Goal: Task Accomplishment & Management: Manage account settings

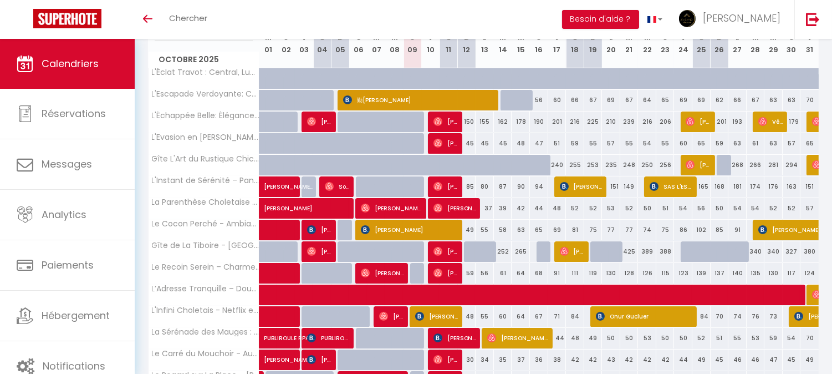
scroll to position [163, 0]
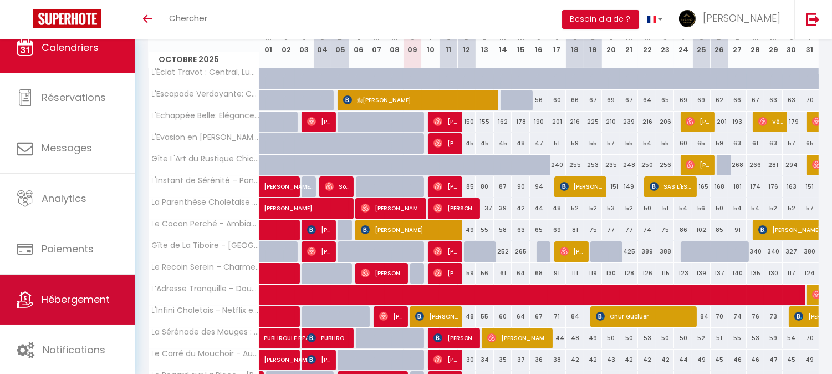
click at [46, 301] on span "Hébergement" at bounding box center [76, 299] width 68 height 14
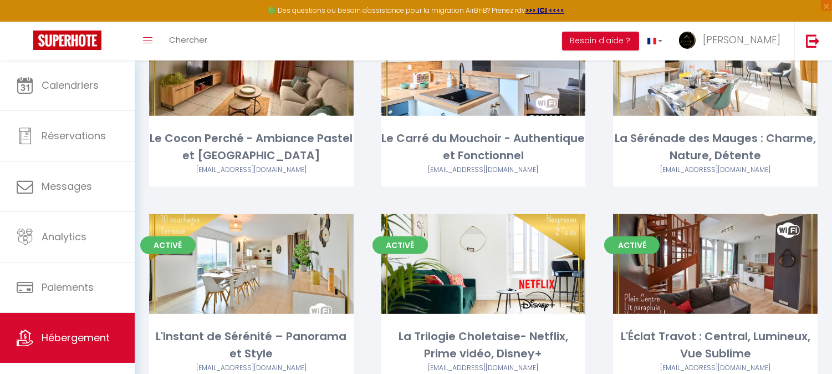
scroll to position [1047, 0]
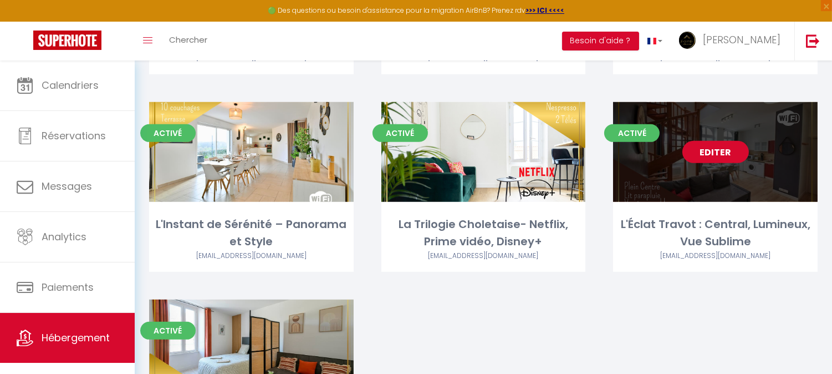
click at [713, 141] on link "Editer" at bounding box center [715, 152] width 67 height 22
select select "3"
select select "2"
select select "1"
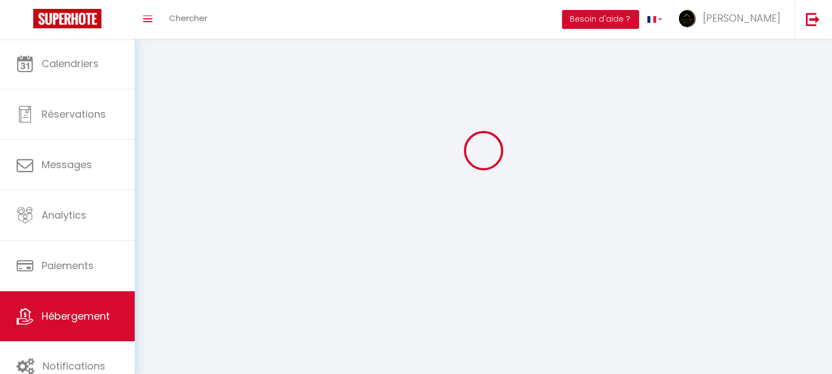
select select
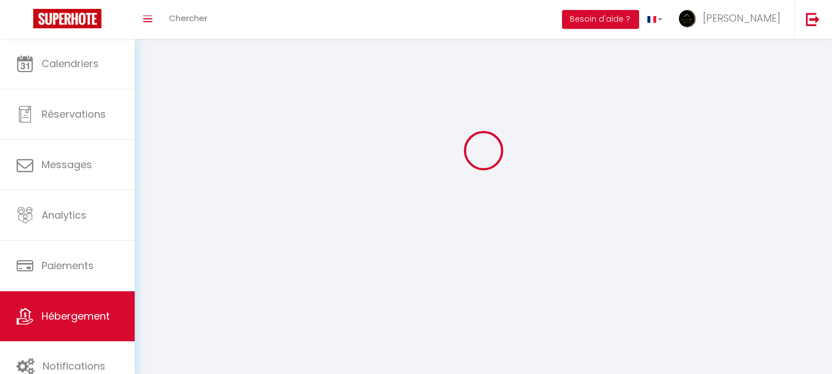
select select
checkbox input "false"
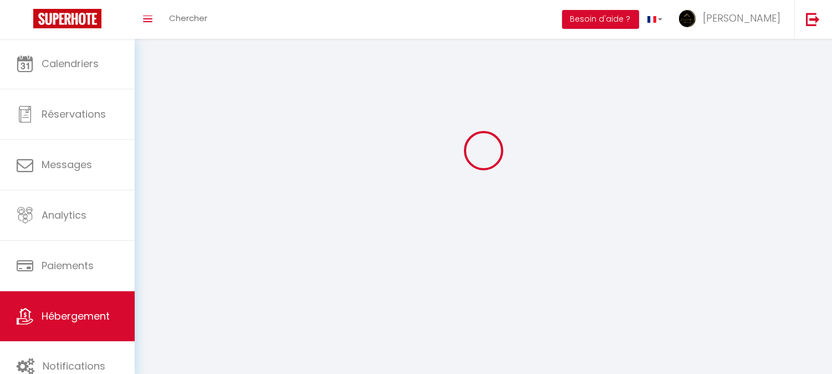
select select
select select "1"
select select "28"
select select
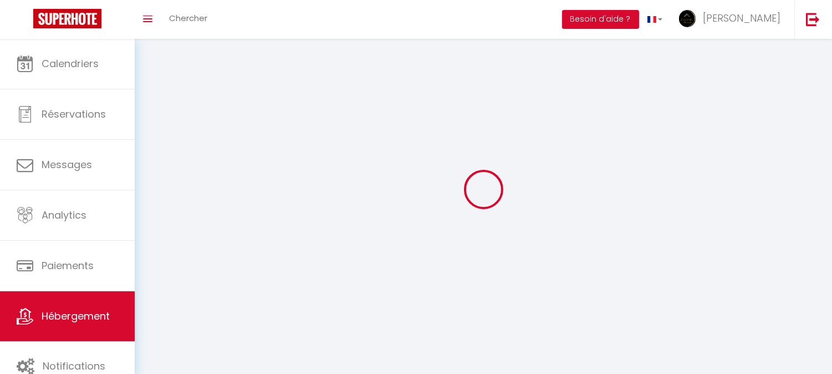
select select
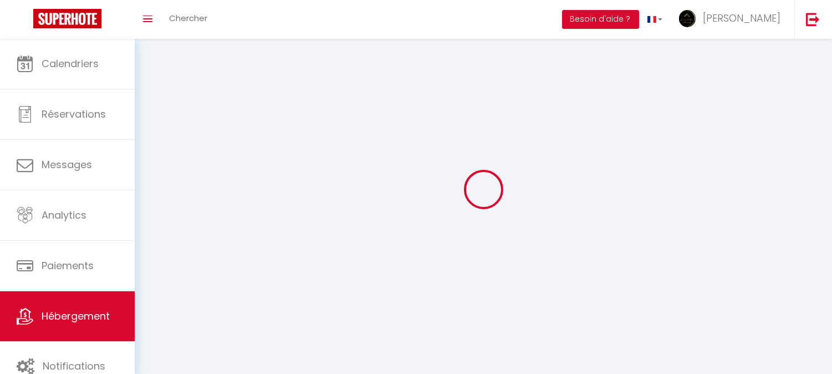
checkbox input "false"
select select
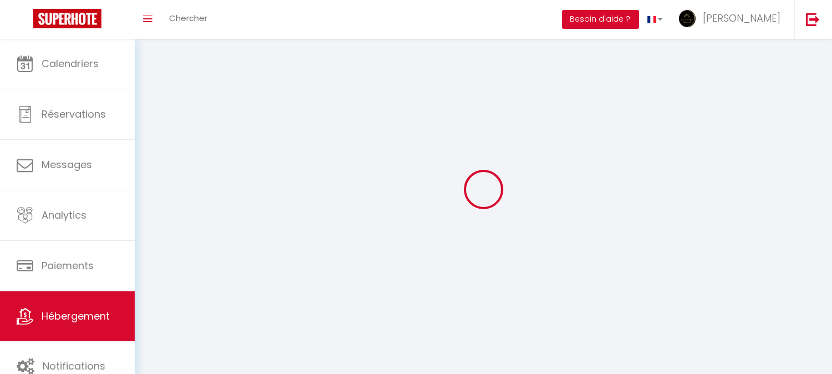
select select
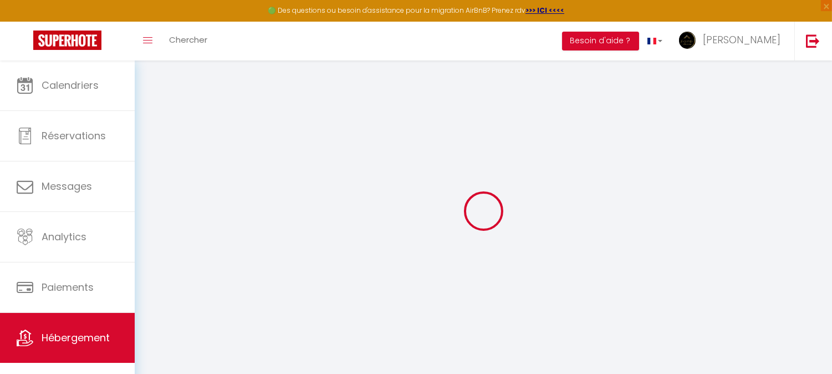
select select
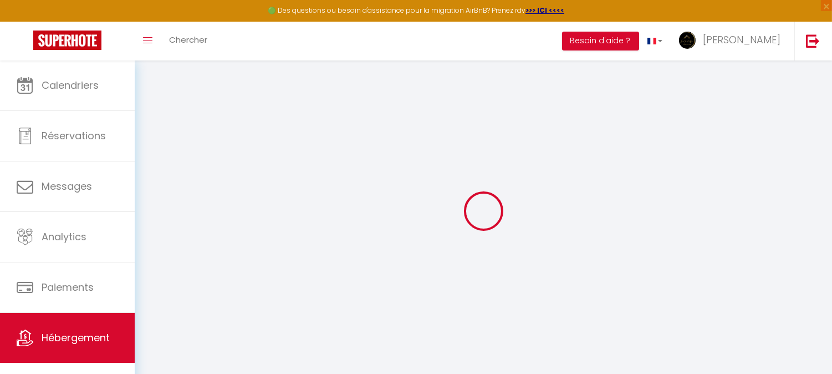
select select
checkbox input "false"
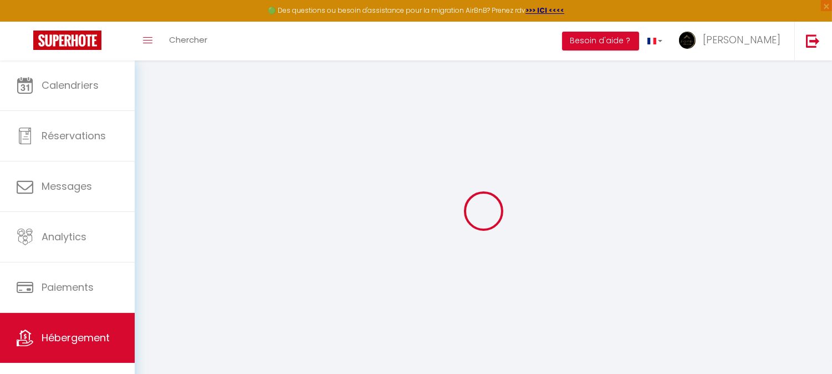
select select
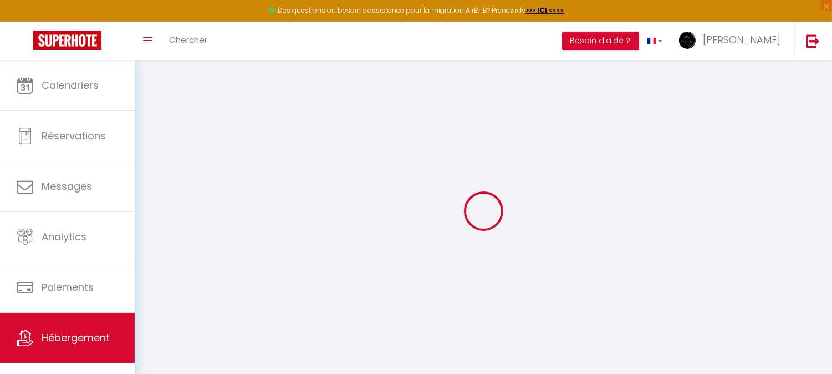
select select
checkbox input "false"
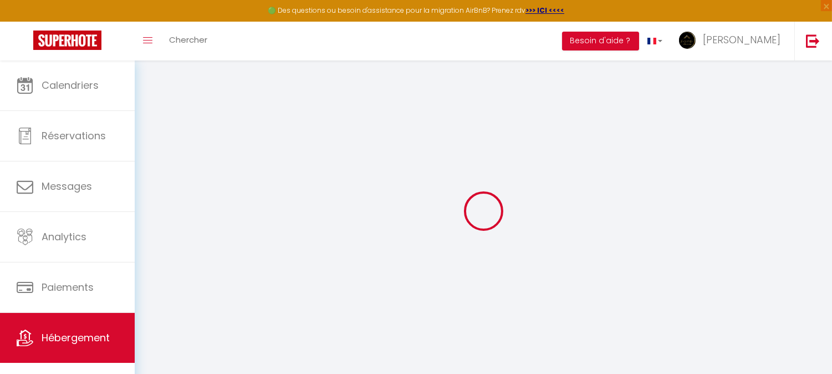
checkbox input "false"
select select
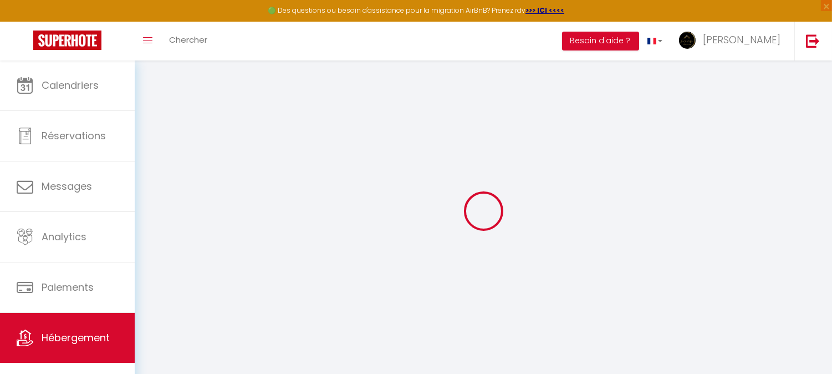
select select
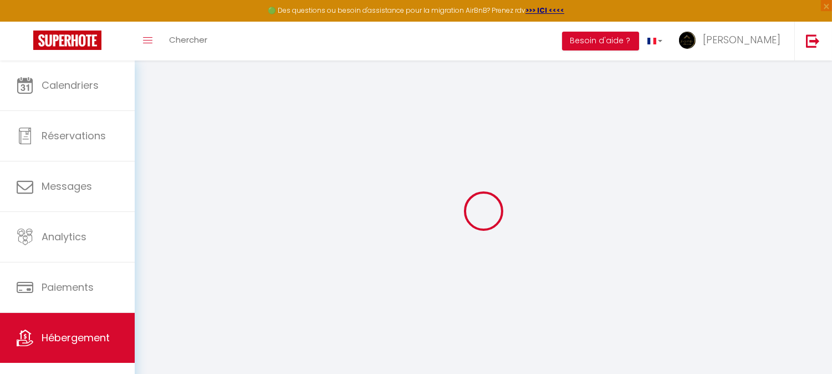
checkbox input "false"
select select
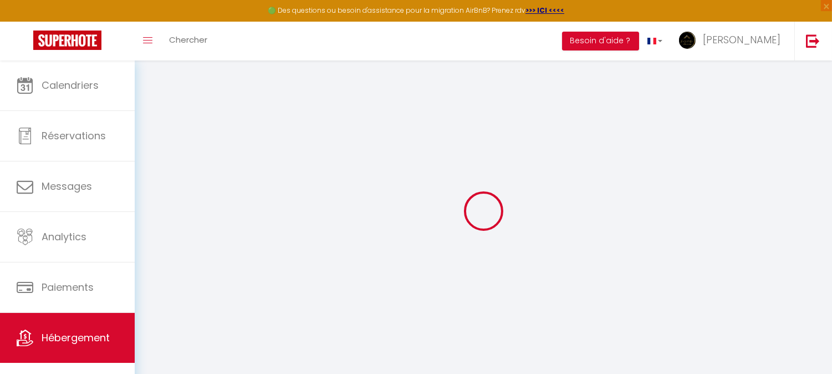
select select
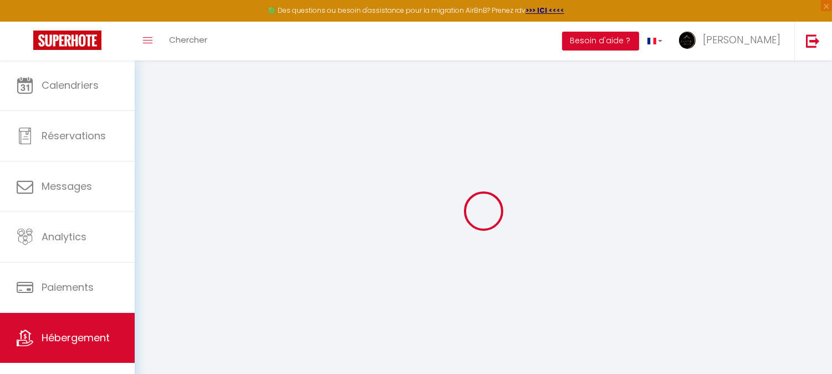
select select
checkbox input "false"
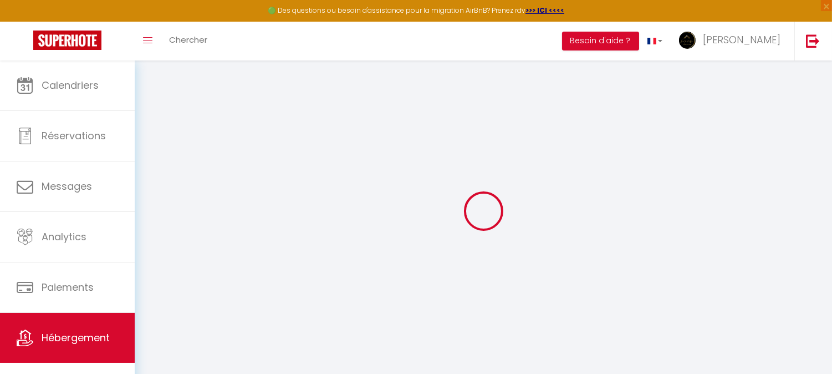
checkbox input "false"
select select
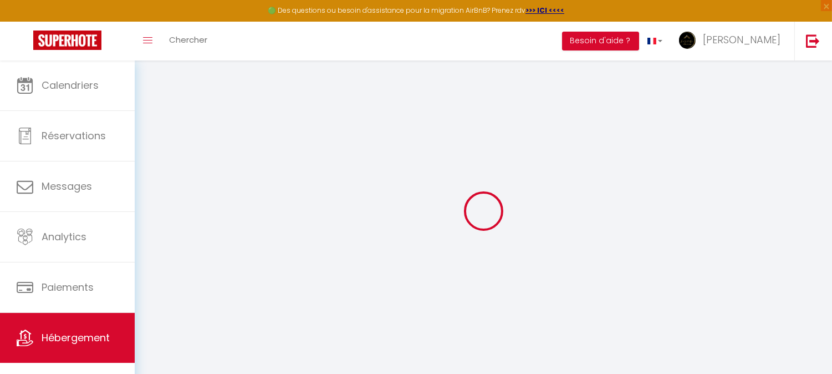
select select
checkbox input "false"
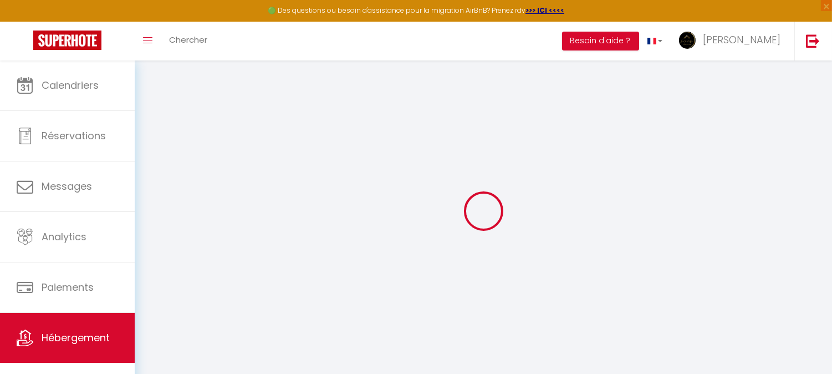
checkbox input "false"
select select
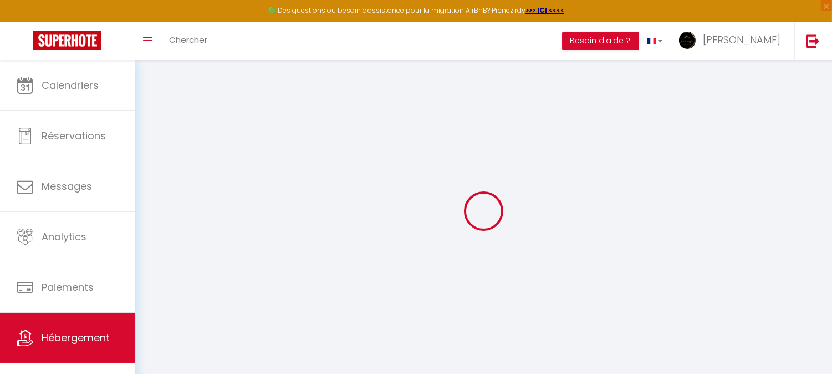
type input "L'Éclat Travot : Central, Lumineux, Vue Sublime"
type input "[PERSON_NAME] Et [PERSON_NAME]"
type input "DUMEZIL"
type input "24 T CHEMIN DE MORBOEUF"
type input "33750"
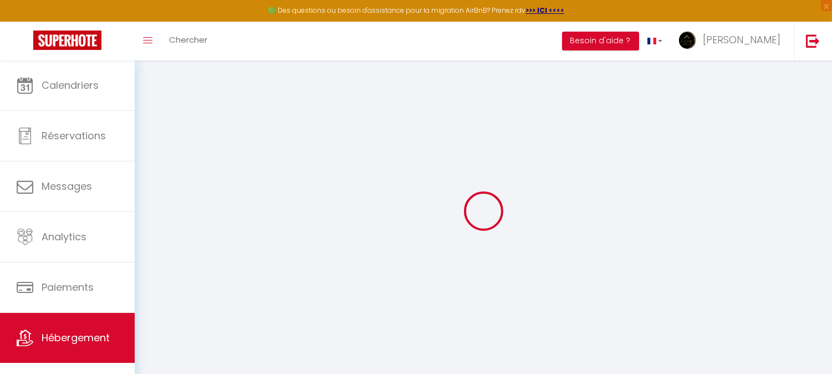
type input "ST GERMAIN DU PUCH"
select select "6"
select select "4"
select select "2"
type input "55"
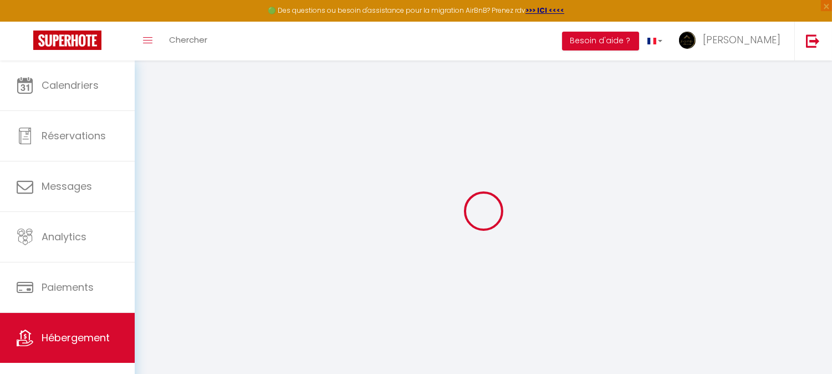
type input "15"
type input "42"
type input "3"
type input "2"
type input "300"
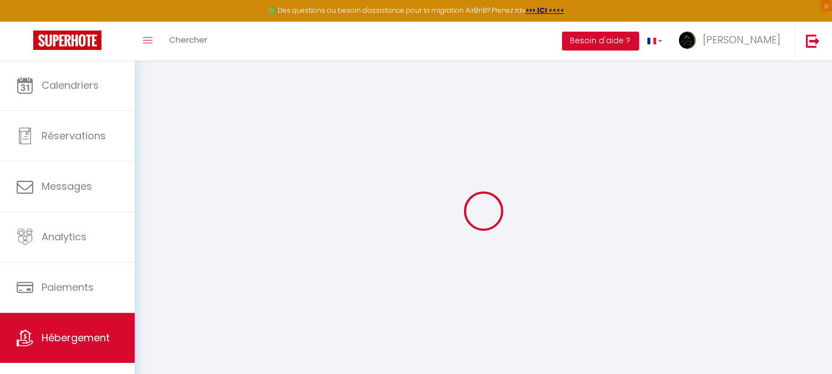
select select
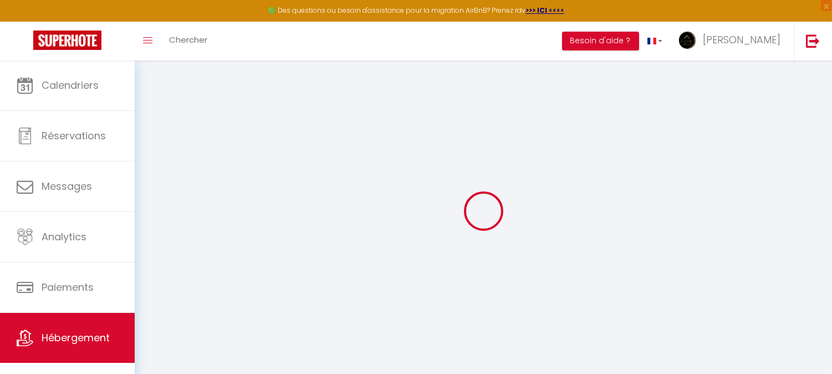
select select
type input "[STREET_ADDRESS]"
type input "49300"
type input "Cholet"
type input "[EMAIL_ADDRESS][DOMAIN_NAME]"
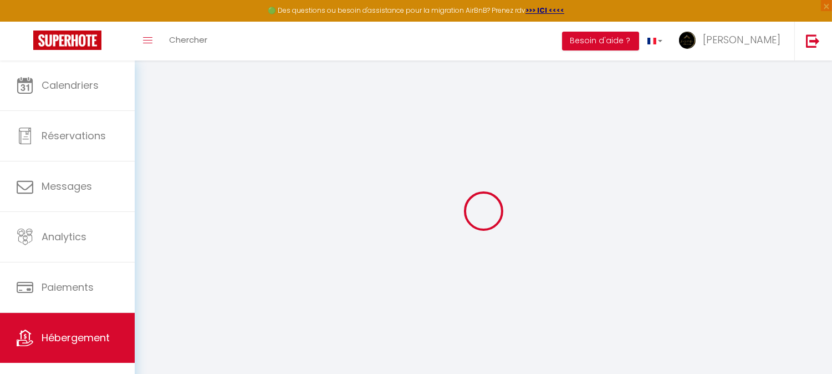
select select "8291"
checkbox input "false"
checkbox input "true"
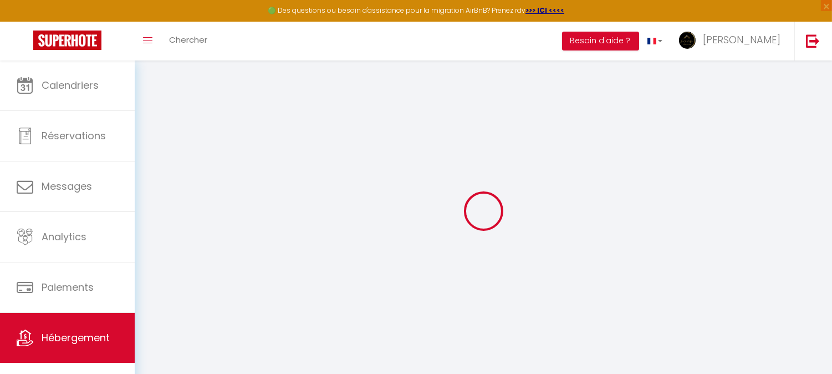
radio input "true"
type input "0"
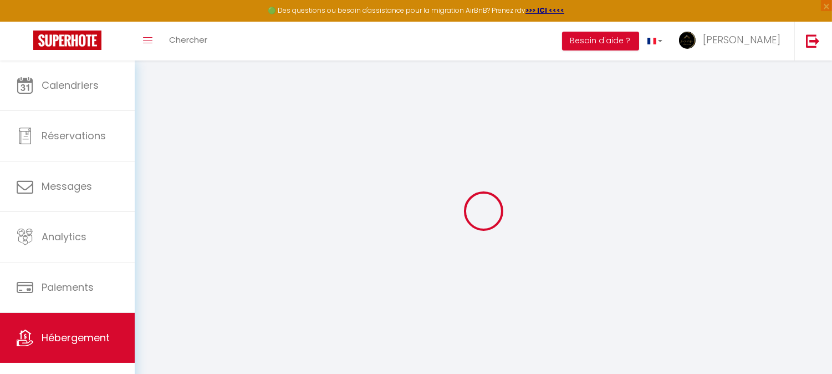
select select
checkbox input "false"
checkbox input "true"
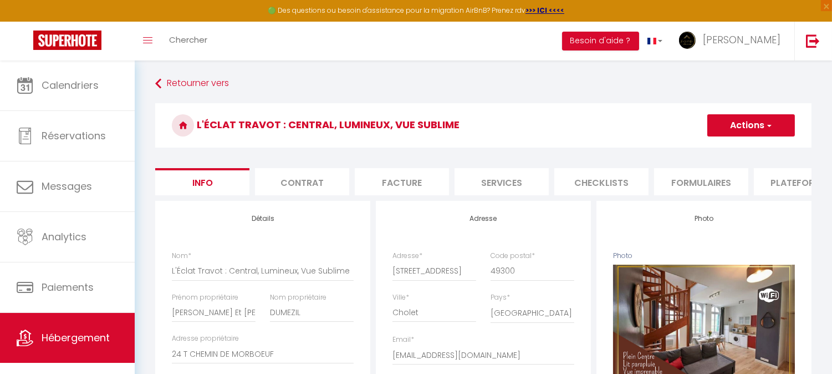
click at [713, 135] on button "Actions" at bounding box center [751, 125] width 88 height 22
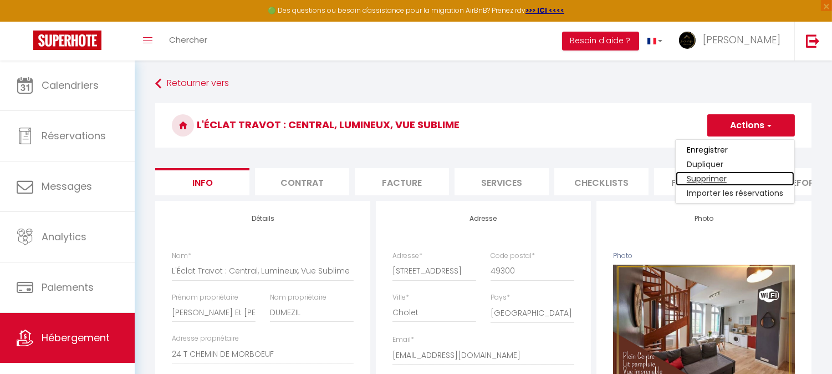
click at [702, 176] on link "Supprimer" at bounding box center [735, 178] width 119 height 14
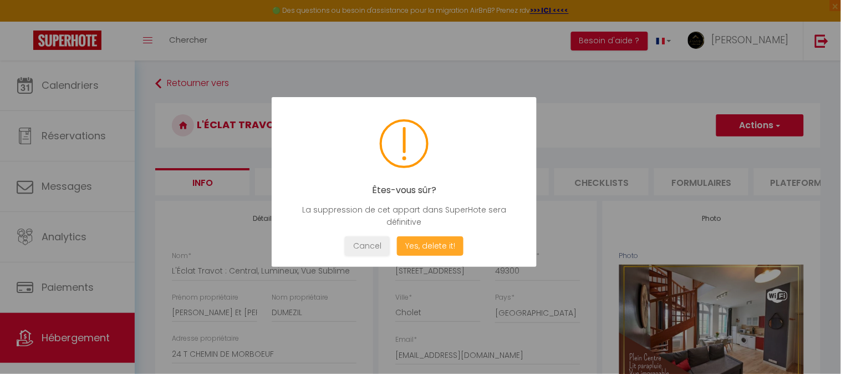
click at [430, 247] on button "Yes, delete it!" at bounding box center [430, 245] width 67 height 19
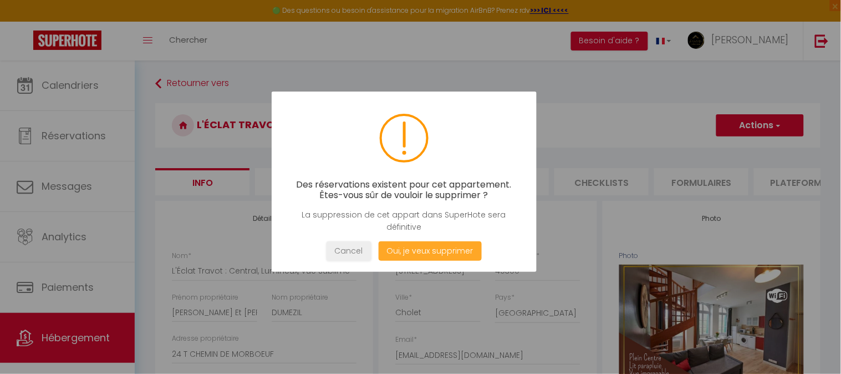
click at [430, 247] on button "Oui, je veux supprimer" at bounding box center [430, 250] width 103 height 19
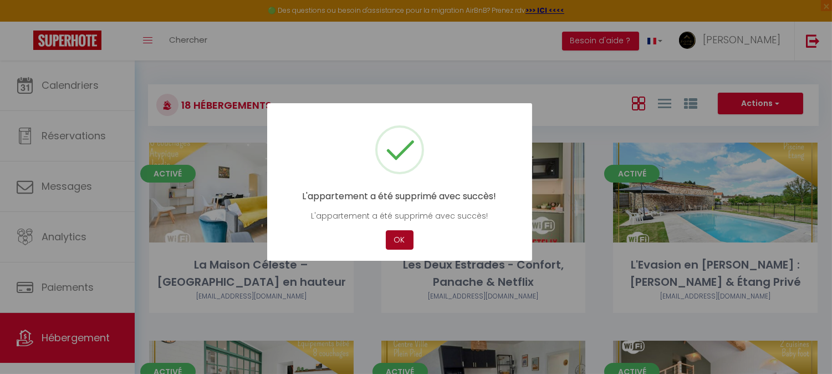
click at [405, 239] on button "OK" at bounding box center [400, 239] width 28 height 19
